Goal: Use online tool/utility: Utilize a website feature to perform a specific function

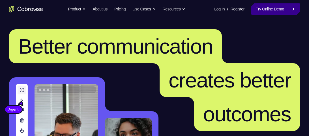
click at [277, 9] on link "Try Online Demo" at bounding box center [275, 8] width 49 height 11
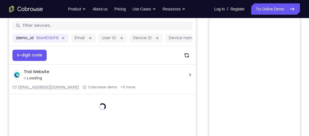
scroll to position [41, 0]
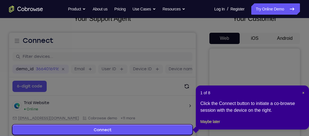
click at [256, 36] on icon at bounding box center [156, 68] width 313 height 136
click at [303, 93] on span "×" at bounding box center [303, 93] width 2 height 5
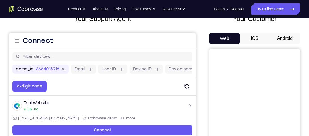
click at [288, 40] on button "Android" at bounding box center [285, 38] width 30 height 11
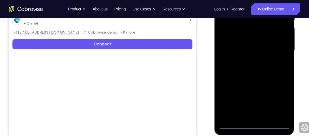
scroll to position [127, 0]
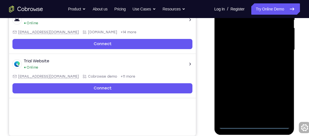
click at [254, 124] on div at bounding box center [254, 50] width 71 height 159
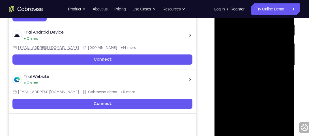
scroll to position [112, 0]
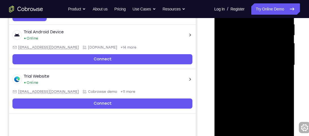
click at [276, 113] on div at bounding box center [254, 65] width 71 height 159
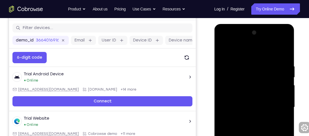
scroll to position [68, 0]
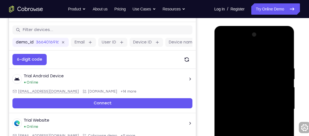
click at [238, 44] on div at bounding box center [254, 109] width 71 height 159
click at [244, 79] on div at bounding box center [254, 109] width 71 height 159
click at [278, 75] on div at bounding box center [254, 109] width 71 height 159
click at [277, 105] on div at bounding box center [254, 109] width 71 height 159
click at [248, 119] on div at bounding box center [254, 109] width 71 height 159
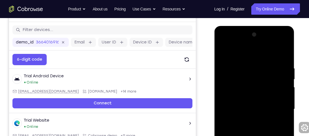
click at [249, 102] on div at bounding box center [254, 109] width 71 height 159
click at [242, 85] on div at bounding box center [254, 109] width 71 height 159
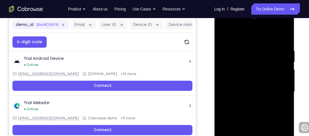
scroll to position [104, 0]
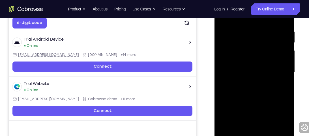
click at [274, 125] on div at bounding box center [254, 72] width 71 height 159
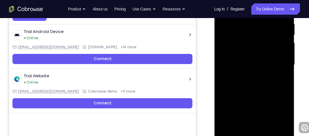
click at [225, 128] on div at bounding box center [254, 65] width 71 height 159
click at [264, 97] on div at bounding box center [254, 65] width 71 height 159
click at [225, 129] on div at bounding box center [254, 65] width 71 height 159
click at [273, 118] on div at bounding box center [254, 65] width 71 height 159
click at [240, 108] on div at bounding box center [254, 65] width 71 height 159
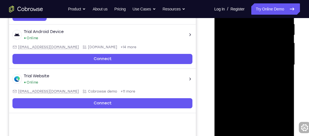
click at [224, 128] on div at bounding box center [254, 65] width 71 height 159
click at [243, 111] on div at bounding box center [254, 65] width 71 height 159
click at [227, 129] on div at bounding box center [254, 65] width 71 height 159
click at [238, 98] on div at bounding box center [254, 65] width 71 height 159
click at [285, 108] on div at bounding box center [254, 65] width 71 height 159
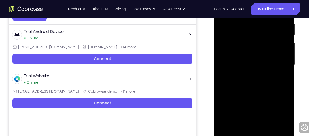
click at [223, 98] on div at bounding box center [254, 65] width 71 height 159
click at [233, 108] on div at bounding box center [254, 65] width 71 height 159
click at [262, 108] on div at bounding box center [254, 65] width 71 height 159
click at [284, 107] on div at bounding box center [254, 65] width 71 height 159
click at [225, 110] on div at bounding box center [254, 65] width 71 height 159
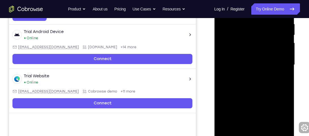
click at [268, 119] on div at bounding box center [254, 65] width 71 height 159
click at [236, 53] on div at bounding box center [254, 65] width 71 height 159
click at [277, 120] on div at bounding box center [254, 65] width 71 height 159
click at [264, 89] on div at bounding box center [254, 65] width 71 height 159
click at [282, 120] on div at bounding box center [254, 65] width 71 height 159
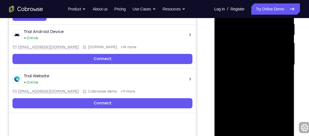
click at [237, 100] on div at bounding box center [254, 65] width 71 height 159
click at [277, 120] on div at bounding box center [254, 65] width 71 height 159
click at [281, 97] on div at bounding box center [254, 65] width 71 height 159
click at [231, 89] on div at bounding box center [254, 65] width 71 height 159
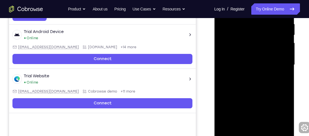
click at [224, 90] on div at bounding box center [254, 65] width 71 height 159
click at [287, 89] on div at bounding box center [254, 65] width 71 height 159
click at [286, 120] on div at bounding box center [254, 65] width 71 height 159
click at [229, 90] on div at bounding box center [254, 65] width 71 height 159
click at [285, 90] on div at bounding box center [254, 65] width 71 height 159
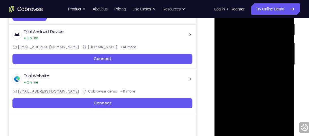
click at [285, 90] on div at bounding box center [254, 65] width 71 height 159
click at [236, 91] on div at bounding box center [254, 65] width 71 height 159
click at [283, 53] on div at bounding box center [254, 65] width 71 height 159
click at [245, 64] on div at bounding box center [254, 65] width 71 height 159
click at [258, 81] on div at bounding box center [254, 65] width 71 height 159
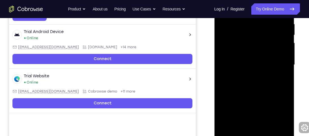
click at [233, 74] on div at bounding box center [254, 65] width 71 height 159
click at [223, 129] on div at bounding box center [254, 65] width 71 height 159
click at [259, 109] on div at bounding box center [254, 65] width 71 height 159
click at [283, 117] on div at bounding box center [254, 65] width 71 height 159
click at [243, 109] on div at bounding box center [254, 65] width 71 height 159
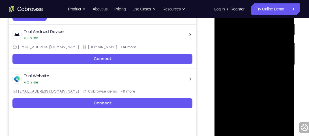
click at [244, 66] on div at bounding box center [254, 65] width 71 height 159
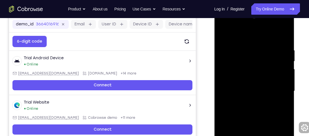
click at [245, 86] on div at bounding box center [254, 91] width 71 height 159
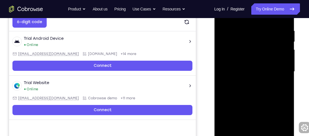
scroll to position [105, 0]
click at [230, 81] on div at bounding box center [254, 72] width 71 height 159
click at [241, 69] on div at bounding box center [254, 72] width 71 height 159
click at [247, 116] on div at bounding box center [254, 72] width 71 height 159
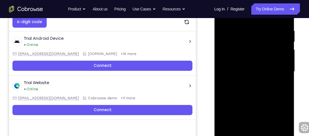
click at [242, 106] on div at bounding box center [254, 72] width 71 height 159
click at [266, 114] on div at bounding box center [254, 72] width 71 height 159
click at [245, 104] on div at bounding box center [254, 72] width 71 height 159
click at [245, 123] on div at bounding box center [254, 72] width 71 height 159
click at [266, 130] on div at bounding box center [254, 72] width 71 height 159
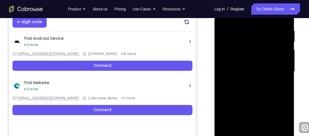
scroll to position [123, 0]
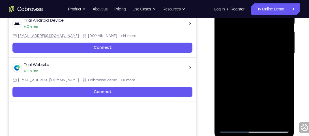
click at [254, 72] on div at bounding box center [254, 54] width 71 height 159
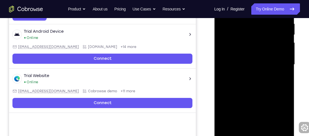
scroll to position [115, 0]
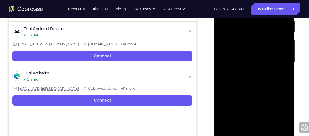
click at [248, 81] on div at bounding box center [254, 62] width 71 height 159
click at [255, 76] on div at bounding box center [254, 62] width 71 height 159
click at [249, 84] on div at bounding box center [254, 62] width 71 height 159
click at [243, 63] on div at bounding box center [254, 62] width 71 height 159
click at [246, 106] on div at bounding box center [254, 62] width 71 height 159
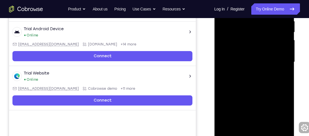
click at [247, 97] on div at bounding box center [254, 62] width 71 height 159
click at [265, 108] on div at bounding box center [254, 62] width 71 height 159
click at [250, 97] on div at bounding box center [254, 62] width 71 height 159
click at [245, 118] on div at bounding box center [254, 62] width 71 height 159
click at [262, 116] on div at bounding box center [254, 62] width 71 height 159
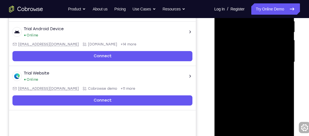
click at [280, 129] on div at bounding box center [254, 62] width 71 height 159
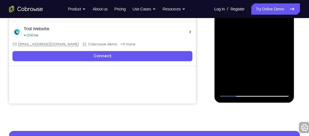
scroll to position [100, 0]
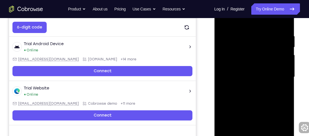
click at [258, 85] on div at bounding box center [254, 77] width 71 height 159
click at [255, 101] on div at bounding box center [254, 77] width 71 height 159
click at [251, 102] on div at bounding box center [254, 77] width 71 height 159
click at [231, 90] on div at bounding box center [254, 77] width 71 height 159
click at [241, 75] on div at bounding box center [254, 77] width 71 height 159
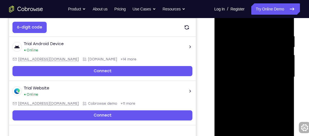
click at [241, 75] on div at bounding box center [254, 77] width 71 height 159
click at [285, 77] on div at bounding box center [254, 77] width 71 height 159
click at [285, 76] on div at bounding box center [254, 77] width 71 height 159
click at [229, 121] on div at bounding box center [254, 77] width 71 height 159
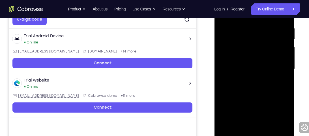
scroll to position [108, 0]
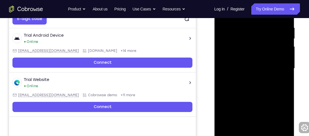
click at [247, 134] on div at bounding box center [254, 69] width 71 height 159
click at [245, 113] on div at bounding box center [254, 69] width 71 height 159
click at [265, 122] on div at bounding box center [254, 69] width 71 height 159
click at [249, 127] on div at bounding box center [254, 69] width 71 height 159
click at [262, 125] on div at bounding box center [254, 69] width 71 height 159
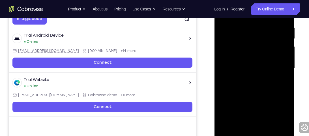
click at [262, 77] on div at bounding box center [254, 69] width 71 height 159
click at [258, 88] on div at bounding box center [254, 69] width 71 height 159
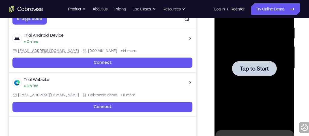
click at [255, 66] on span "Tap to Start" at bounding box center [254, 69] width 29 height 6
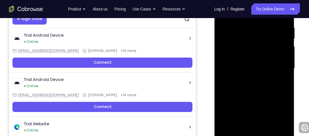
scroll to position [127, 0]
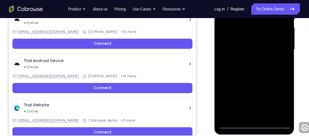
click at [252, 125] on div at bounding box center [254, 50] width 71 height 159
click at [277, 97] on div at bounding box center [254, 50] width 71 height 159
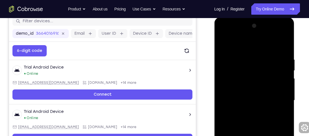
scroll to position [76, 0]
click at [229, 31] on div at bounding box center [254, 101] width 71 height 159
click at [281, 97] on div at bounding box center [254, 101] width 71 height 159
click at [247, 110] on div at bounding box center [254, 101] width 71 height 159
click at [242, 94] on div at bounding box center [254, 101] width 71 height 159
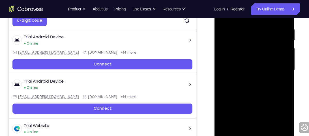
scroll to position [107, 0]
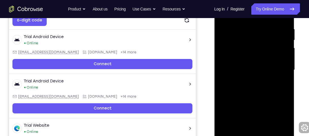
click at [243, 48] on div at bounding box center [254, 70] width 71 height 159
click at [275, 124] on div at bounding box center [254, 70] width 71 height 159
click at [224, 136] on div at bounding box center [254, 70] width 71 height 159
click at [265, 104] on div at bounding box center [254, 70] width 71 height 159
click at [224, 134] on div at bounding box center [254, 70] width 71 height 159
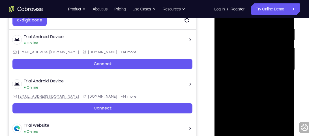
click at [275, 124] on div at bounding box center [254, 70] width 71 height 159
click at [242, 113] on div at bounding box center [254, 70] width 71 height 159
click at [224, 133] on div at bounding box center [254, 70] width 71 height 159
click at [245, 113] on div at bounding box center [254, 70] width 71 height 159
click at [226, 132] on div at bounding box center [254, 70] width 71 height 159
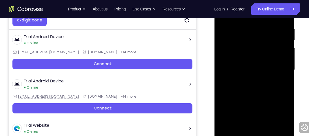
click at [238, 103] on div at bounding box center [254, 70] width 71 height 159
click at [285, 113] on div at bounding box center [254, 70] width 71 height 159
click at [224, 103] on div at bounding box center [254, 70] width 71 height 159
click at [232, 117] on div at bounding box center [254, 70] width 71 height 159
click at [262, 112] on div at bounding box center [254, 70] width 71 height 159
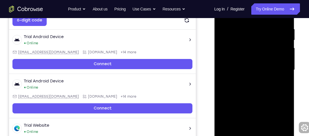
click at [285, 113] on div at bounding box center [254, 70] width 71 height 159
click at [226, 113] on div at bounding box center [254, 70] width 71 height 159
click at [268, 124] on div at bounding box center [254, 70] width 71 height 159
click at [245, 57] on div at bounding box center [254, 70] width 71 height 159
click at [276, 124] on div at bounding box center [254, 70] width 71 height 159
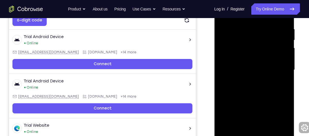
click at [236, 104] on div at bounding box center [254, 70] width 71 height 159
click at [275, 123] on div at bounding box center [254, 70] width 71 height 159
click at [278, 101] on div at bounding box center [254, 70] width 71 height 159
click at [224, 132] on div at bounding box center [254, 70] width 71 height 159
click at [243, 115] on div at bounding box center [254, 70] width 71 height 159
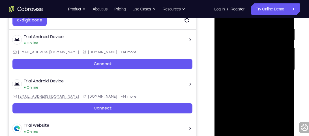
click at [223, 132] on div at bounding box center [254, 70] width 71 height 159
click at [229, 97] on div at bounding box center [254, 70] width 71 height 159
click at [219, 94] on div at bounding box center [254, 70] width 71 height 159
click at [224, 95] on div at bounding box center [254, 70] width 71 height 159
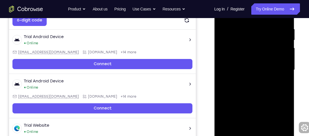
click at [230, 97] on div at bounding box center [254, 70] width 71 height 159
click at [285, 93] on div at bounding box center [254, 70] width 71 height 159
click at [238, 94] on div at bounding box center [254, 70] width 71 height 159
click at [256, 69] on div at bounding box center [254, 70] width 71 height 159
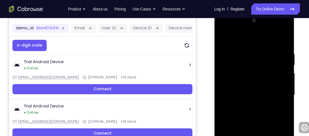
scroll to position [98, 0]
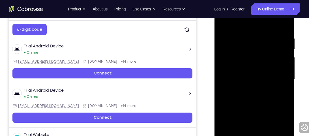
click at [257, 107] on div at bounding box center [254, 79] width 71 height 159
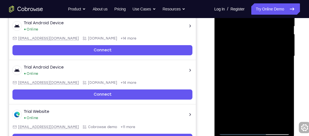
scroll to position [122, 0]
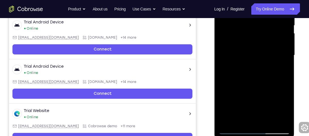
click at [254, 89] on div at bounding box center [254, 55] width 71 height 159
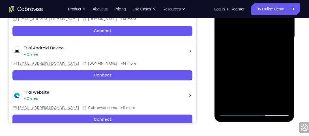
drag, startPoint x: 254, startPoint y: 77, endPoint x: 252, endPoint y: 49, distance: 28.3
click at [252, 49] on div at bounding box center [254, 37] width 71 height 159
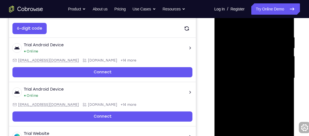
scroll to position [99, 0]
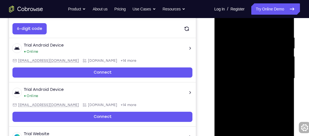
drag, startPoint x: 258, startPoint y: 63, endPoint x: 260, endPoint y: 112, distance: 49.3
click at [260, 112] on div at bounding box center [254, 78] width 71 height 159
click at [267, 37] on div at bounding box center [254, 78] width 71 height 159
drag, startPoint x: 260, startPoint y: 80, endPoint x: 264, endPoint y: 49, distance: 31.6
click at [264, 49] on div at bounding box center [254, 78] width 71 height 159
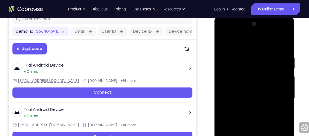
scroll to position [77, 0]
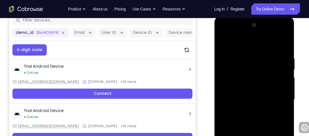
click at [267, 57] on div at bounding box center [254, 100] width 71 height 159
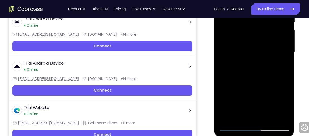
scroll to position [125, 0]
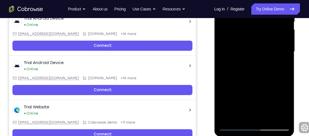
click at [236, 126] on div at bounding box center [254, 52] width 71 height 159
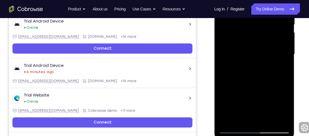
scroll to position [123, 0]
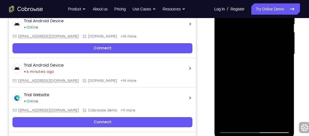
click at [269, 123] on div at bounding box center [254, 54] width 71 height 159
click at [258, 85] on div at bounding box center [254, 54] width 71 height 159
click at [256, 51] on div at bounding box center [254, 54] width 71 height 159
click at [241, 116] on div at bounding box center [254, 54] width 71 height 159
click at [244, 69] on div at bounding box center [254, 54] width 71 height 159
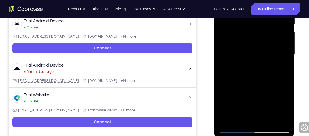
click at [229, 87] on div at bounding box center [254, 54] width 71 height 159
click at [284, 107] on div at bounding box center [254, 54] width 71 height 159
drag, startPoint x: 261, startPoint y: 117, endPoint x: 231, endPoint y: 121, distance: 30.3
click at [231, 121] on div at bounding box center [254, 54] width 71 height 159
drag, startPoint x: 266, startPoint y: 118, endPoint x: 235, endPoint y: 119, distance: 31.7
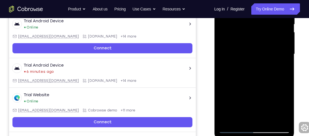
click at [235, 119] on div at bounding box center [254, 54] width 71 height 159
click at [231, 88] on div at bounding box center [254, 54] width 71 height 159
click at [283, 99] on div at bounding box center [254, 54] width 71 height 159
click at [227, 99] on div at bounding box center [254, 54] width 71 height 159
click at [254, 118] on div at bounding box center [254, 54] width 71 height 159
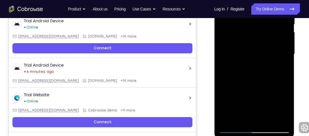
click at [256, 86] on div at bounding box center [254, 54] width 71 height 159
click at [223, 99] on div at bounding box center [254, 54] width 71 height 159
click at [256, 122] on div at bounding box center [254, 54] width 71 height 159
click at [252, 86] on div at bounding box center [254, 54] width 71 height 159
click at [281, 87] on div at bounding box center [254, 54] width 71 height 159
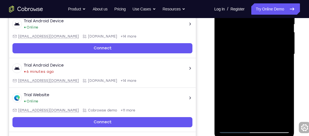
click at [225, 120] on div at bounding box center [254, 54] width 71 height 159
click at [265, 88] on div at bounding box center [254, 54] width 71 height 159
click at [223, 120] on div at bounding box center [254, 54] width 71 height 159
click at [226, 95] on div at bounding box center [254, 54] width 71 height 159
click at [279, 69] on div at bounding box center [254, 54] width 71 height 159
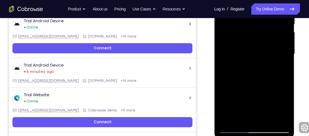
click at [260, 97] on div at bounding box center [254, 54] width 71 height 159
click at [275, 98] on div at bounding box center [254, 54] width 71 height 159
click at [281, 98] on div at bounding box center [254, 54] width 71 height 159
click at [278, 110] on div at bounding box center [254, 54] width 71 height 159
click at [277, 100] on div at bounding box center [254, 54] width 71 height 159
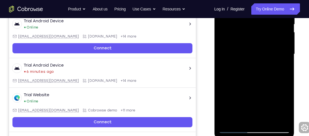
click at [224, 116] on div at bounding box center [254, 54] width 71 height 159
click at [238, 86] on div at bounding box center [254, 54] width 71 height 159
click at [226, 121] on div at bounding box center [254, 54] width 71 height 159
click at [283, 98] on div at bounding box center [254, 54] width 71 height 159
click at [226, 98] on div at bounding box center [254, 54] width 71 height 159
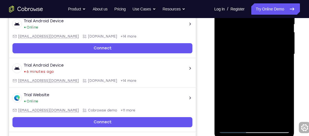
click at [231, 68] on div at bounding box center [254, 54] width 71 height 159
click at [250, 120] on div at bounding box center [254, 54] width 71 height 159
click at [232, 69] on div at bounding box center [254, 54] width 71 height 159
click at [252, 118] on div at bounding box center [254, 54] width 71 height 159
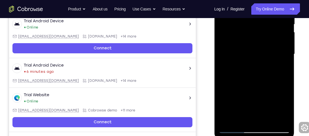
click at [246, 67] on div at bounding box center [254, 54] width 71 height 159
click at [249, 118] on div at bounding box center [254, 54] width 71 height 159
click at [239, 109] on div at bounding box center [254, 54] width 71 height 159
click at [282, 67] on div at bounding box center [254, 54] width 71 height 159
click at [251, 89] on div at bounding box center [254, 54] width 71 height 159
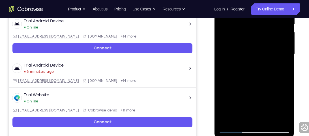
click at [231, 88] on div at bounding box center [254, 54] width 71 height 159
click at [271, 87] on div at bounding box center [254, 54] width 71 height 159
click at [249, 89] on div at bounding box center [254, 54] width 71 height 159
click at [236, 87] on div at bounding box center [254, 54] width 71 height 159
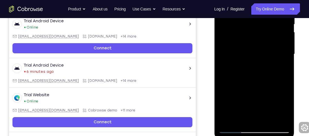
click at [243, 87] on div at bounding box center [254, 54] width 71 height 159
click at [284, 67] on div at bounding box center [254, 54] width 71 height 159
click at [226, 120] on div at bounding box center [254, 54] width 71 height 159
click at [237, 87] on div at bounding box center [254, 54] width 71 height 159
click at [223, 119] on div at bounding box center [254, 54] width 71 height 159
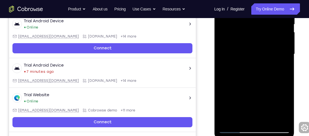
click at [233, 98] on div at bounding box center [254, 54] width 71 height 159
click at [260, 96] on div at bounding box center [254, 54] width 71 height 159
click at [225, 97] on div at bounding box center [254, 54] width 71 height 159
click at [268, 108] on div at bounding box center [254, 54] width 71 height 159
click at [259, 118] on div at bounding box center [254, 54] width 71 height 159
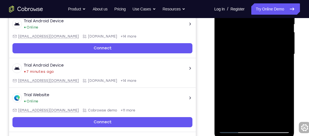
click at [225, 117] on div at bounding box center [254, 54] width 71 height 159
click at [236, 88] on div at bounding box center [254, 54] width 71 height 159
click at [225, 116] on div at bounding box center [254, 54] width 71 height 159
click at [273, 86] on div at bounding box center [254, 54] width 71 height 159
click at [234, 109] on div at bounding box center [254, 54] width 71 height 159
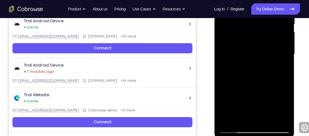
click at [228, 99] on div at bounding box center [254, 54] width 71 height 159
click at [274, 98] on div at bounding box center [254, 54] width 71 height 159
click at [257, 118] on div at bounding box center [254, 54] width 71 height 159
click at [241, 98] on div at bounding box center [254, 54] width 71 height 159
click at [243, 89] on div at bounding box center [254, 54] width 71 height 159
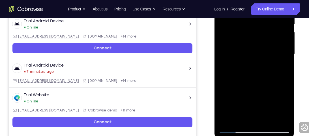
click at [281, 89] on div at bounding box center [254, 54] width 71 height 159
click at [245, 87] on div at bounding box center [254, 54] width 71 height 159
click at [273, 87] on div at bounding box center [254, 54] width 71 height 159
click at [283, 67] on div at bounding box center [254, 54] width 71 height 159
click at [237, 130] on div at bounding box center [254, 54] width 71 height 159
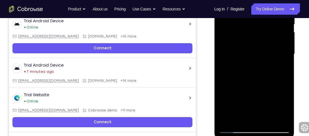
click at [234, 129] on div at bounding box center [254, 54] width 71 height 159
click at [281, 120] on div at bounding box center [254, 54] width 71 height 159
click at [230, 52] on div at bounding box center [254, 54] width 71 height 159
drag, startPoint x: 272, startPoint y: 63, endPoint x: 276, endPoint y: 93, distance: 30.8
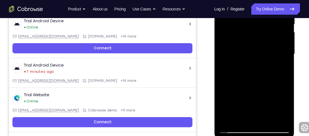
click at [276, 93] on div at bounding box center [254, 54] width 71 height 159
drag, startPoint x: 270, startPoint y: 91, endPoint x: 268, endPoint y: 137, distance: 46.2
click at [268, 136] on div at bounding box center [254, 55] width 80 height 169
click at [286, 46] on div at bounding box center [254, 54] width 71 height 159
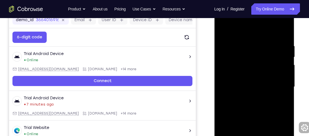
click at [286, 80] on div at bounding box center [254, 87] width 71 height 159
click at [224, 28] on div at bounding box center [254, 87] width 71 height 159
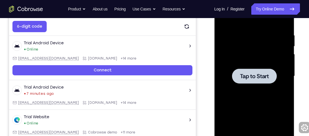
scroll to position [97, 0]
